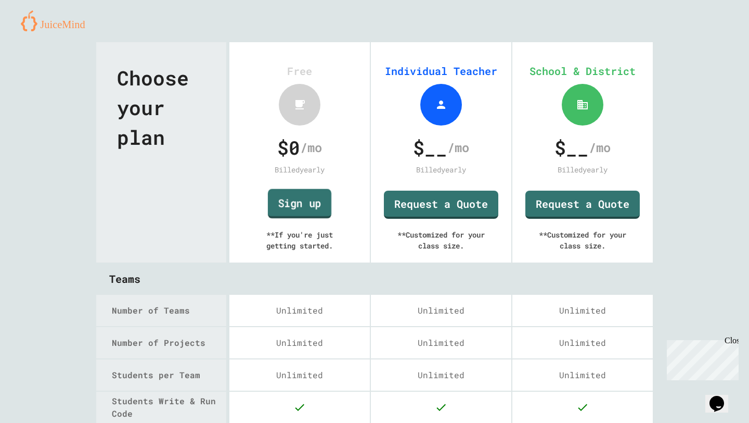
click at [298, 201] on link "Sign up" at bounding box center [298, 204] width 63 height 30
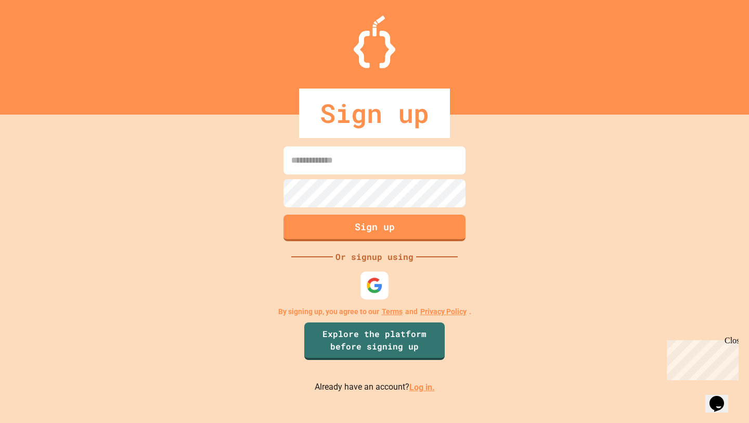
click at [368, 290] on img at bounding box center [374, 285] width 17 height 17
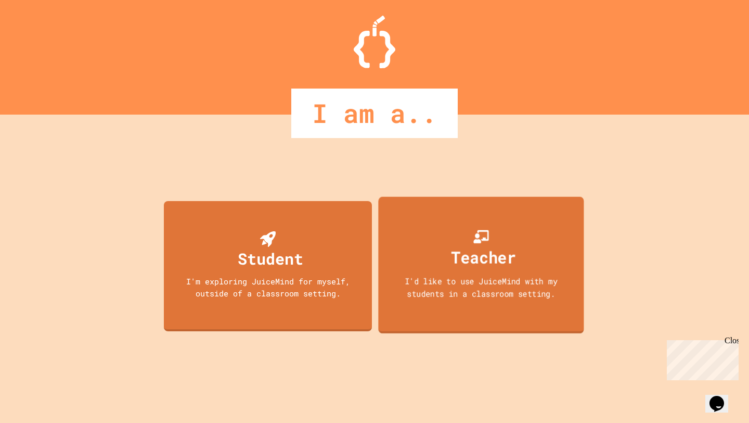
click at [419, 245] on div "Teacher I'd like to use JuiceMind with my students in a classroom setting." at bounding box center [481, 265] width 206 height 137
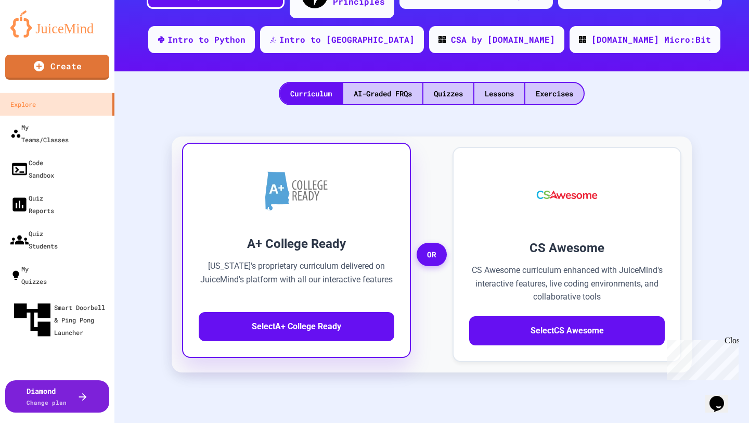
scroll to position [175, 0]
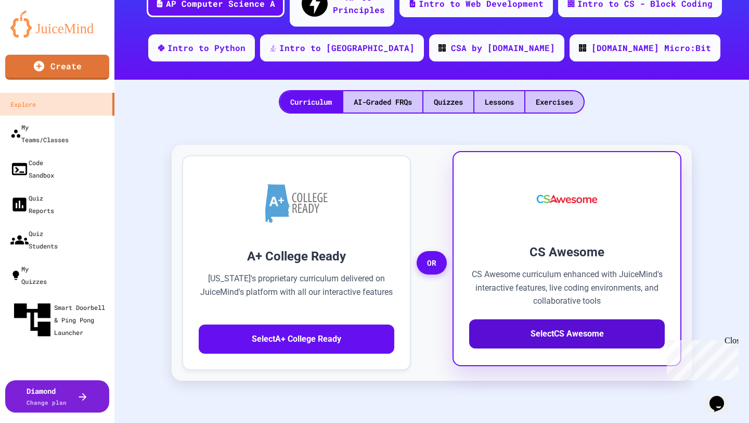
click at [482, 319] on button "Select CS Awesome" at bounding box center [567, 333] width 196 height 29
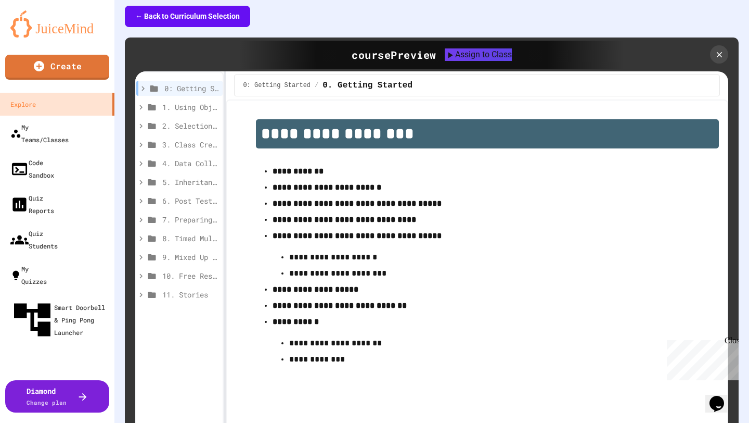
scroll to position [298, 0]
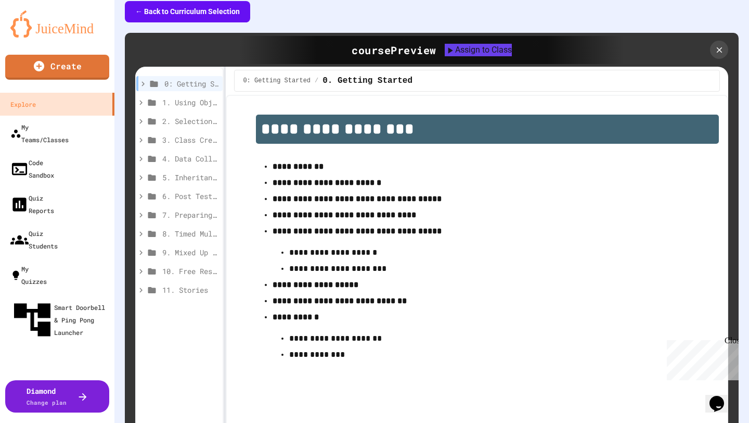
click at [360, 332] on p "**********" at bounding box center [487, 339] width 397 height 14
click at [290, 332] on p "**********" at bounding box center [487, 339] width 397 height 14
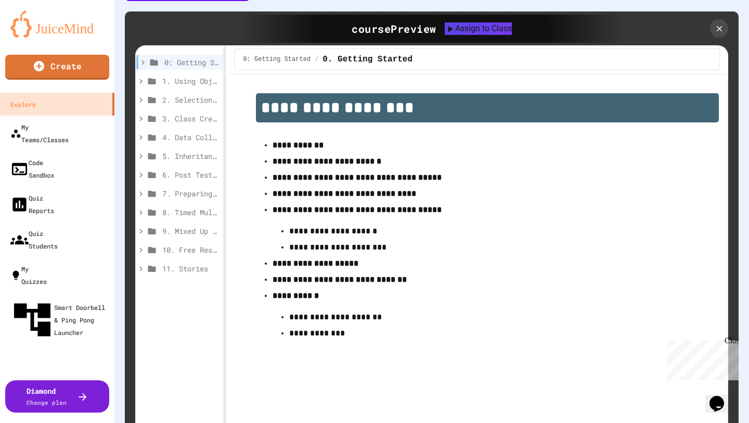
scroll to position [322, 0]
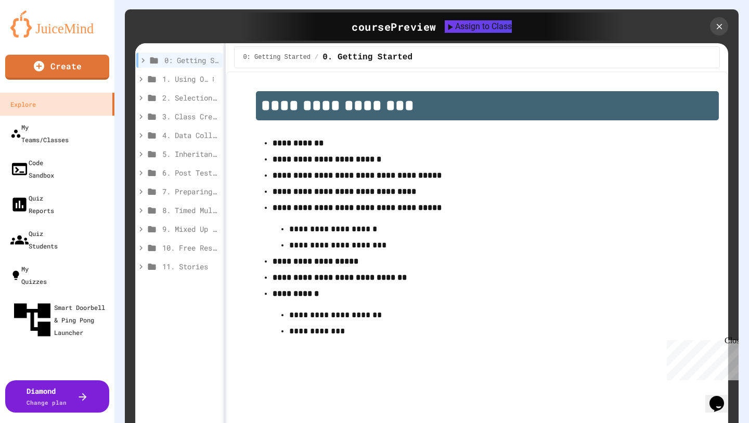
click at [204, 73] on span "1. Using Objects and Methods" at bounding box center [185, 78] width 46 height 11
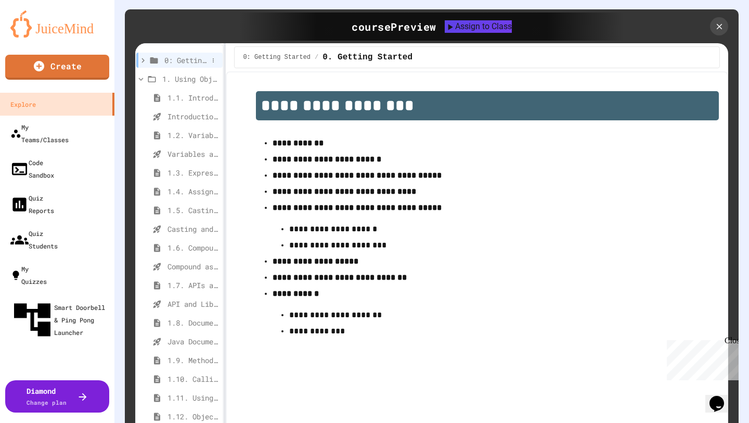
click at [197, 55] on span "0: Getting Started" at bounding box center [186, 60] width 44 height 11
click at [197, 223] on span "0.8. Survey" at bounding box center [188, 228] width 41 height 11
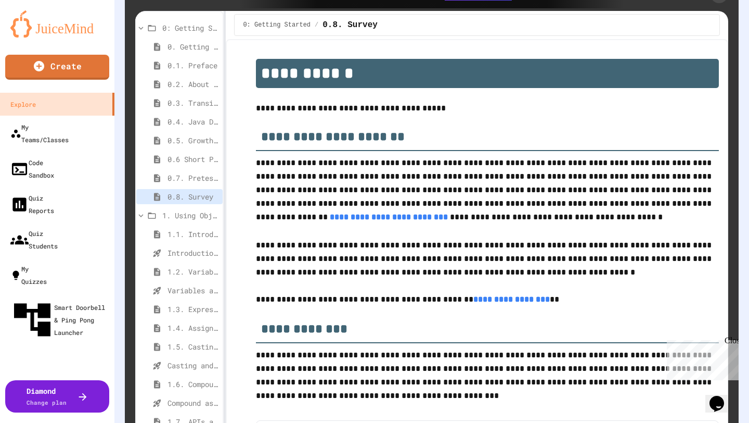
scroll to position [346, 0]
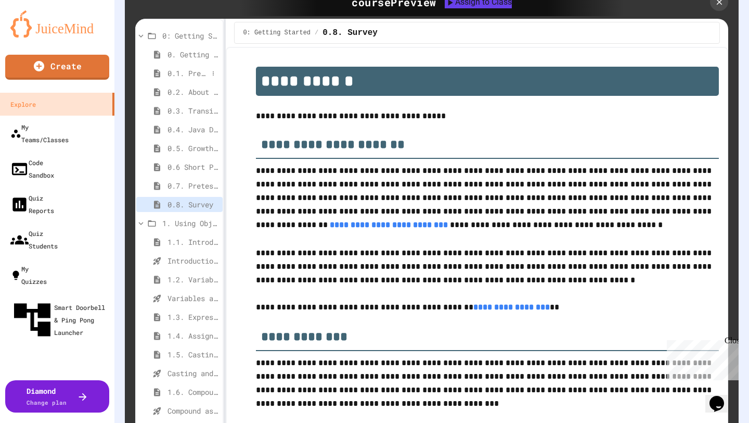
click at [202, 68] on span "0.1. Preface" at bounding box center [188, 73] width 41 height 11
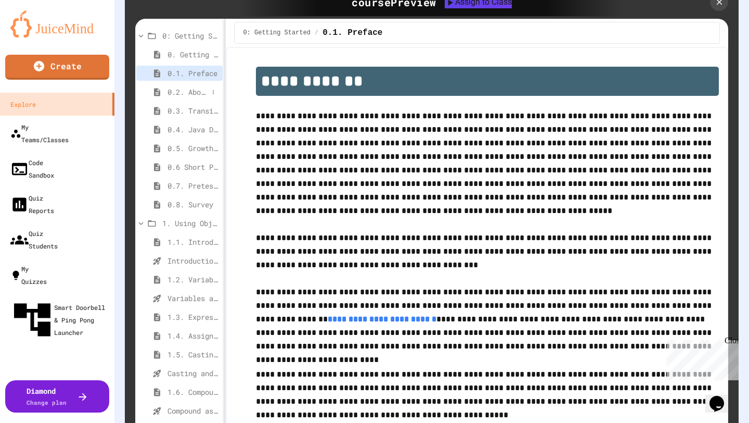
click at [198, 86] on span "0.2. About the AP CSA Exam" at bounding box center [188, 91] width 41 height 11
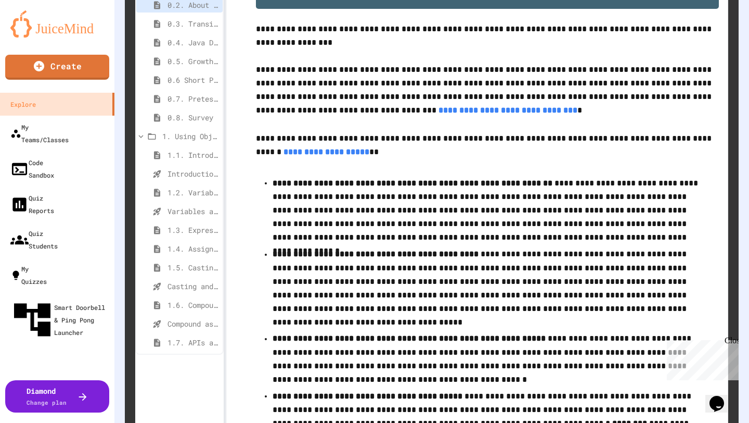
scroll to position [435, 0]
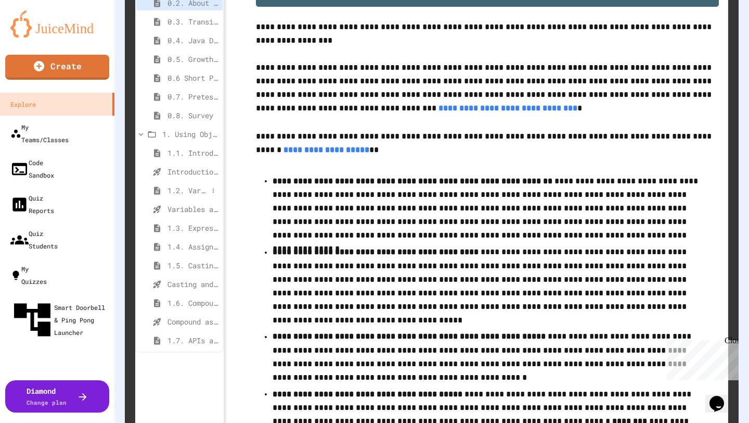
click at [188, 185] on span "1.2. Variables and Data Types" at bounding box center [188, 190] width 41 height 11
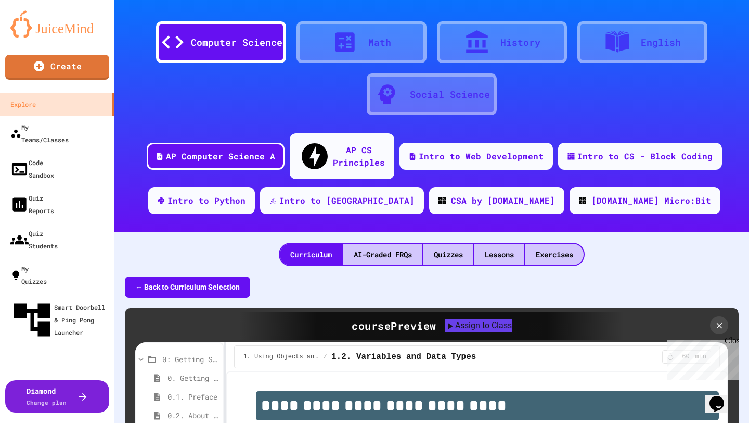
scroll to position [0, 0]
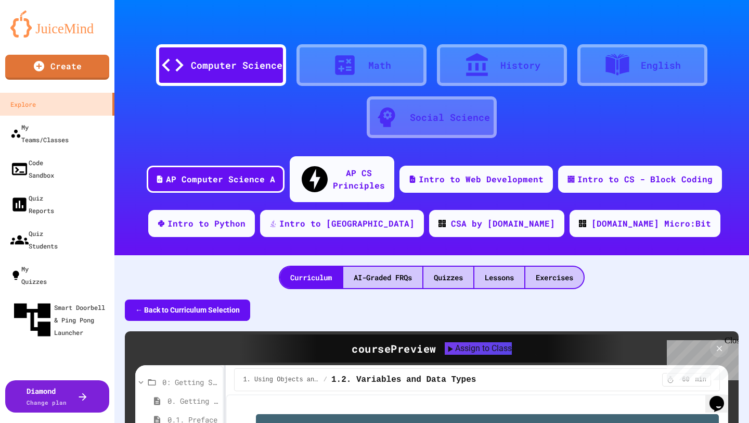
click at [213, 299] on button "← Back to Curriculum Selection" at bounding box center [187, 309] width 125 height 21
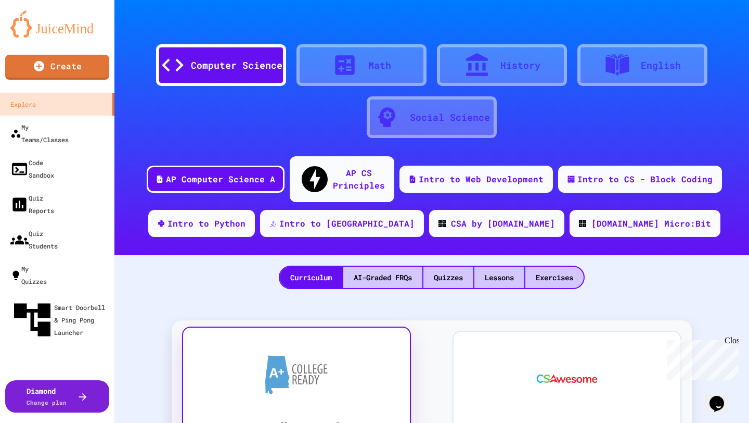
click at [280, 343] on div at bounding box center [297, 374] width 196 height 62
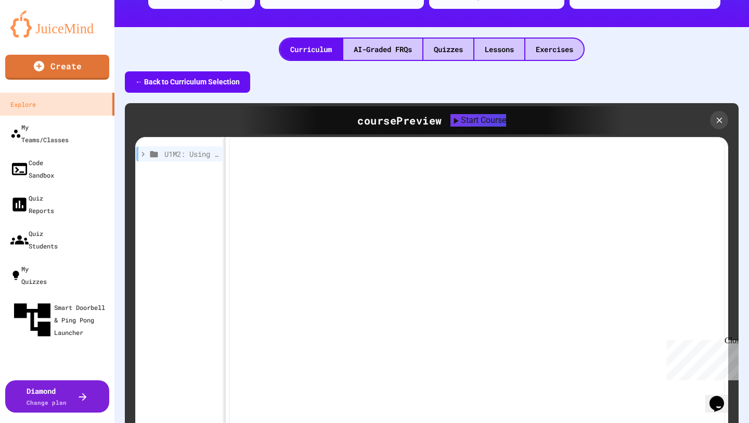
scroll to position [231, 0]
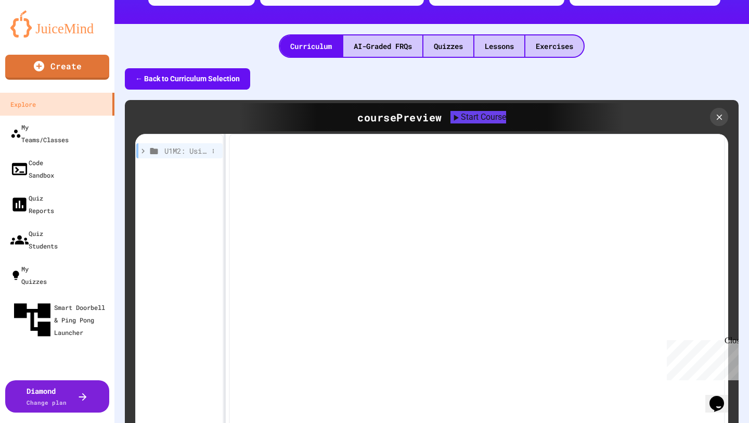
click at [186, 145] on span "U1M2: Using Classes and Objects" at bounding box center [186, 150] width 44 height 11
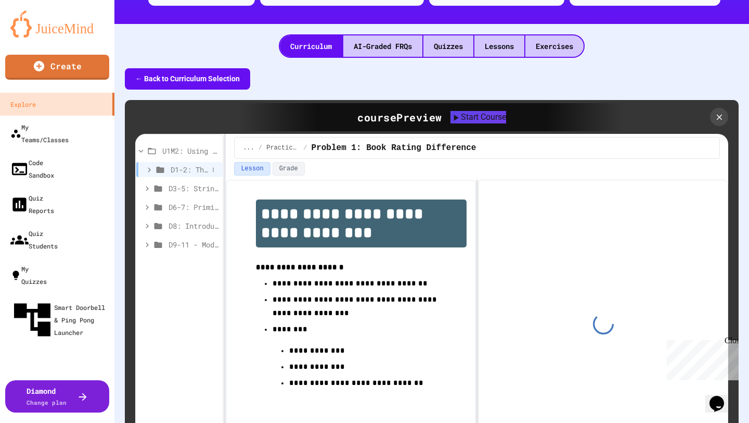
click at [185, 164] on span "D1-2: The Math Class" at bounding box center [189, 169] width 37 height 11
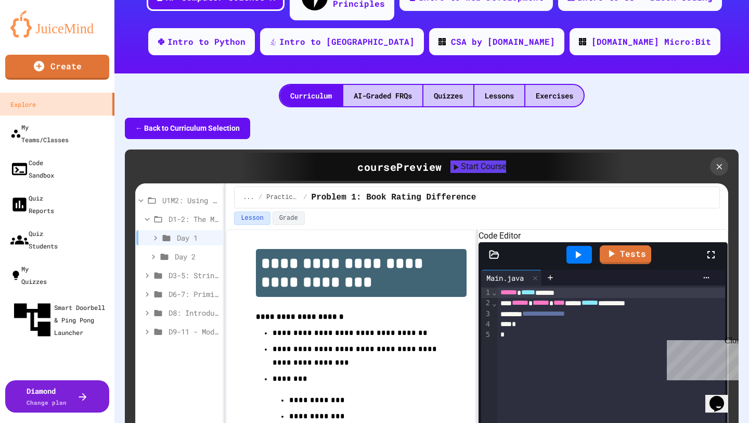
scroll to position [181, 0]
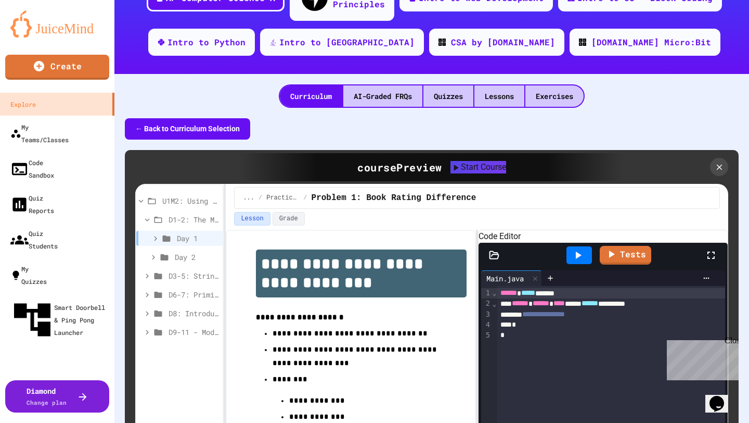
click at [183, 118] on button "← Back to Curriculum Selection" at bounding box center [187, 128] width 125 height 21
